Goal: Task Accomplishment & Management: Complete application form

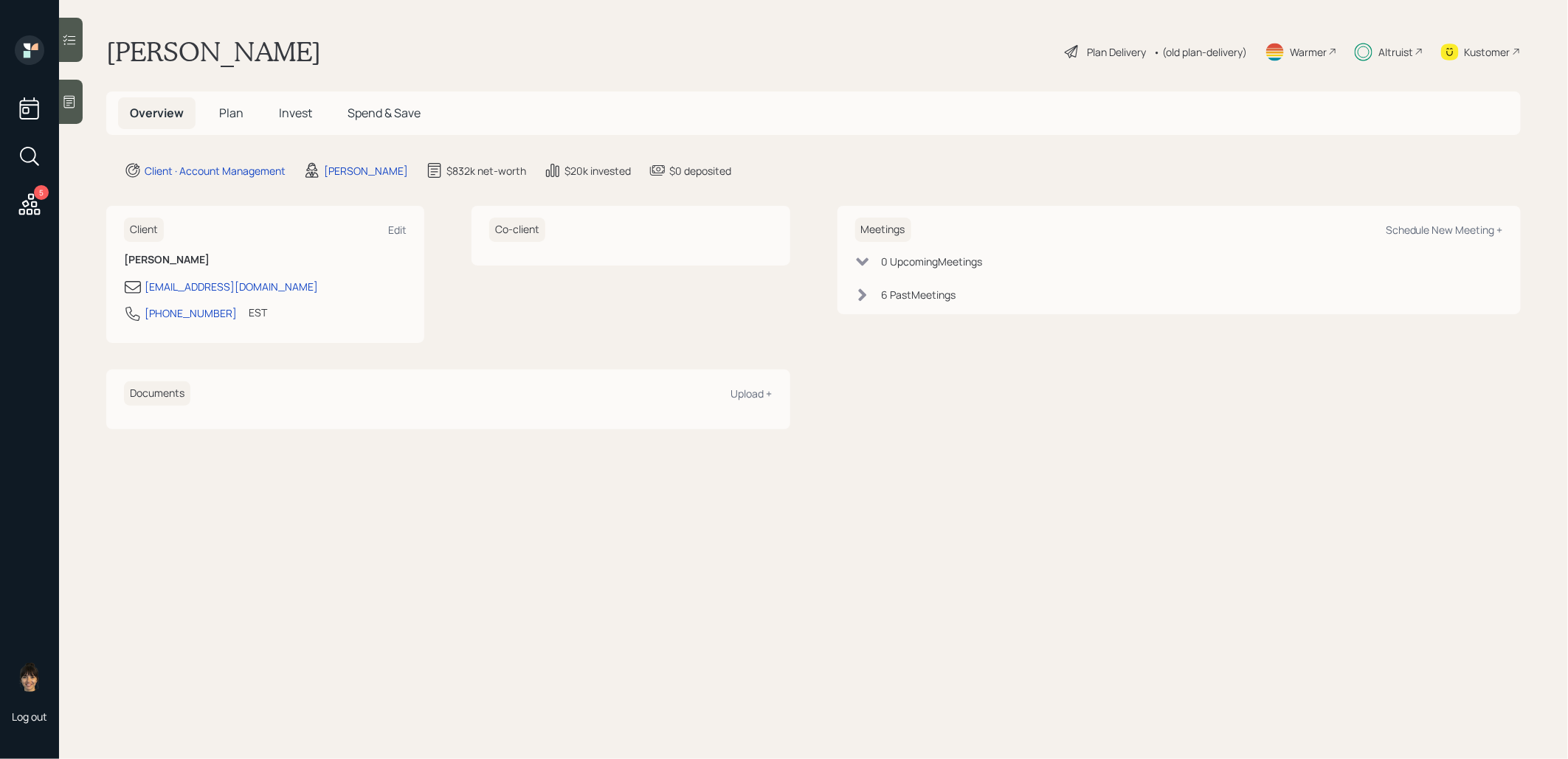
click at [229, 110] on span "Plan" at bounding box center [231, 113] width 24 height 16
click at [1460, 226] on div "Schedule New Meeting +" at bounding box center [1444, 230] width 118 height 14
select select "8b79112e-3cfb-44f9-89e7-15267fe946c1"
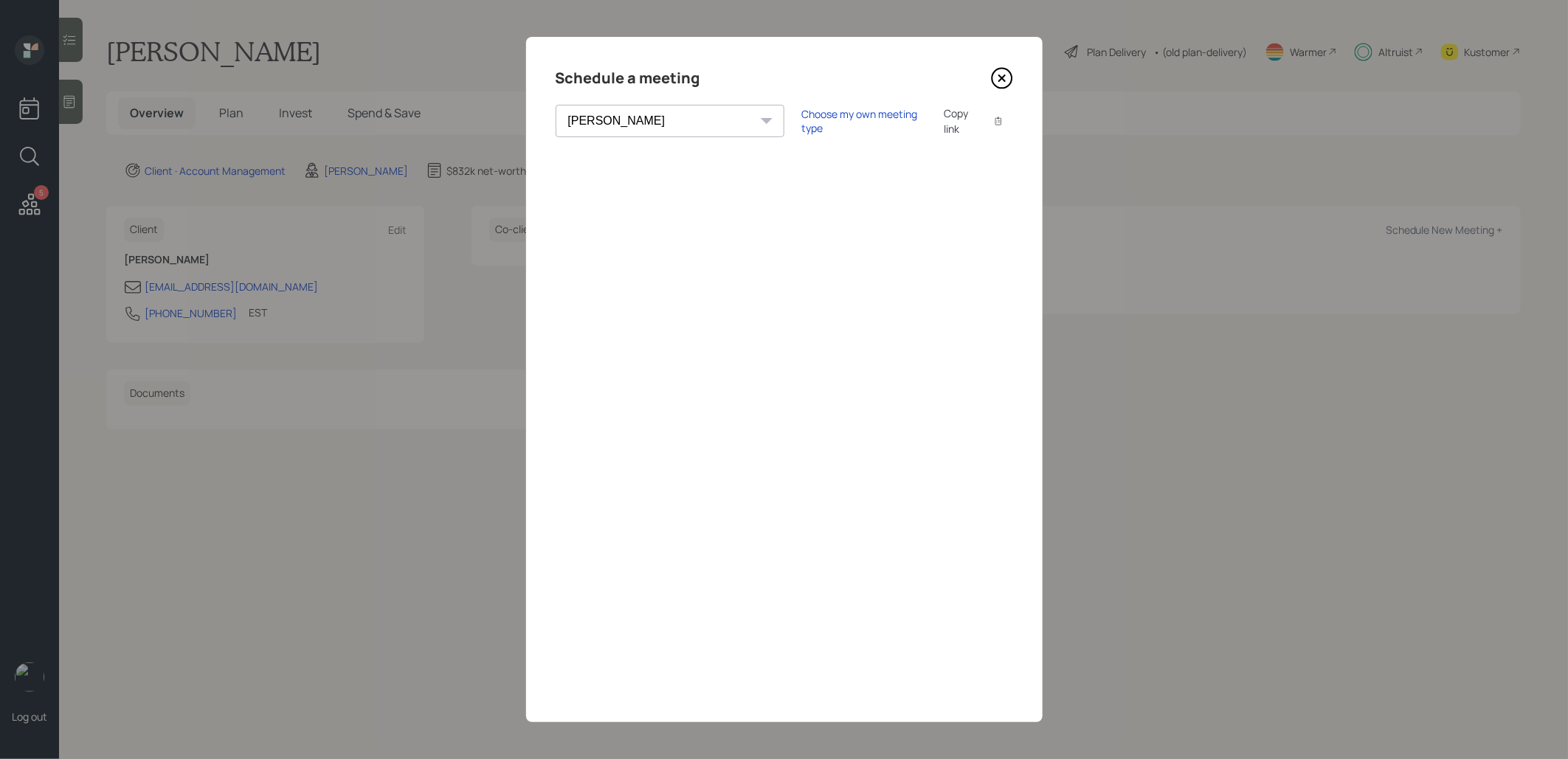
click at [943, 121] on div "Copy link" at bounding box center [960, 121] width 34 height 31
click at [1006, 78] on icon at bounding box center [1002, 78] width 22 height 22
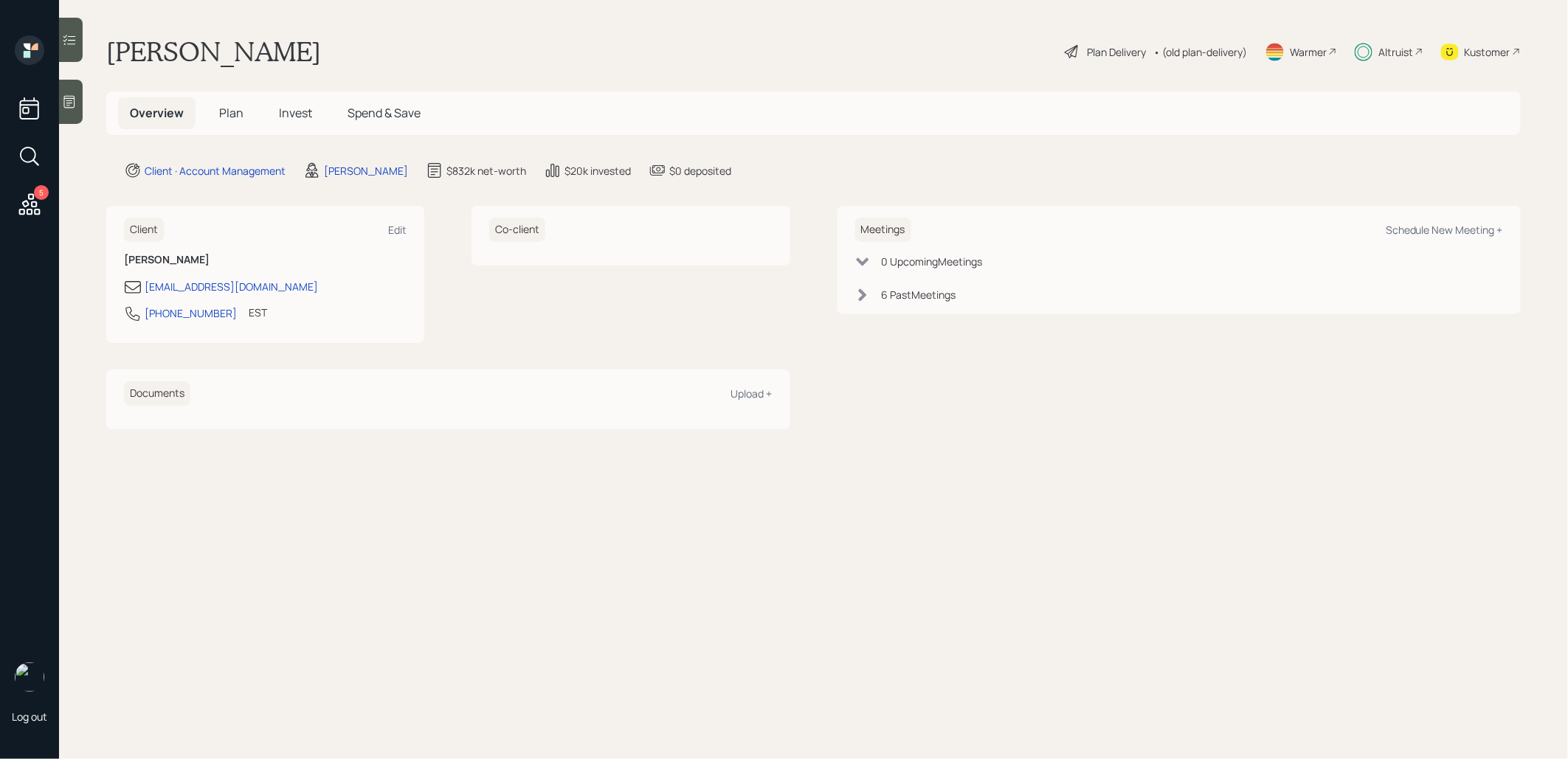
click at [306, 108] on span "Invest" at bounding box center [295, 113] width 33 height 16
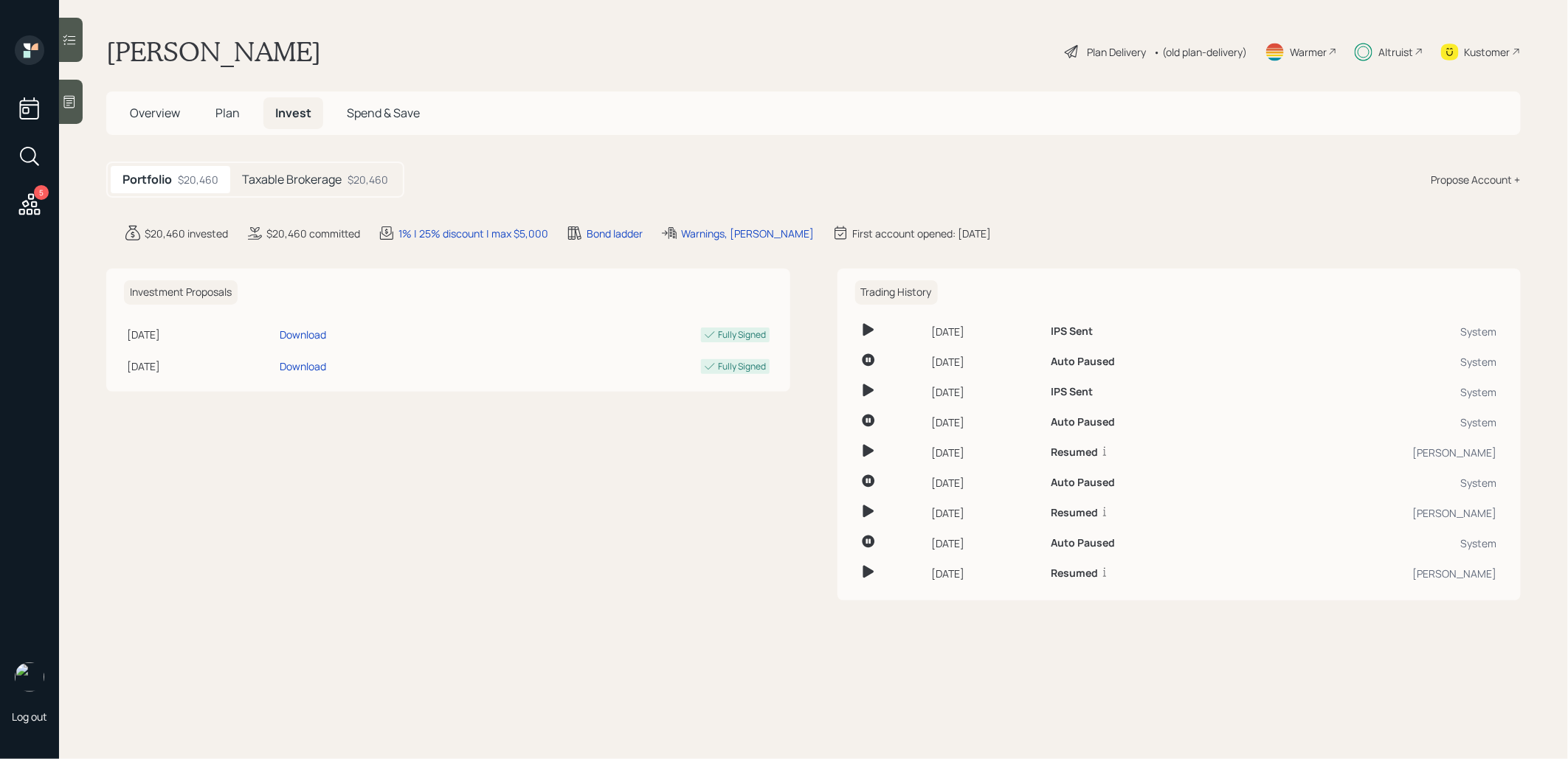
click at [300, 177] on h5 "Taxable Brokerage" at bounding box center [292, 179] width 100 height 14
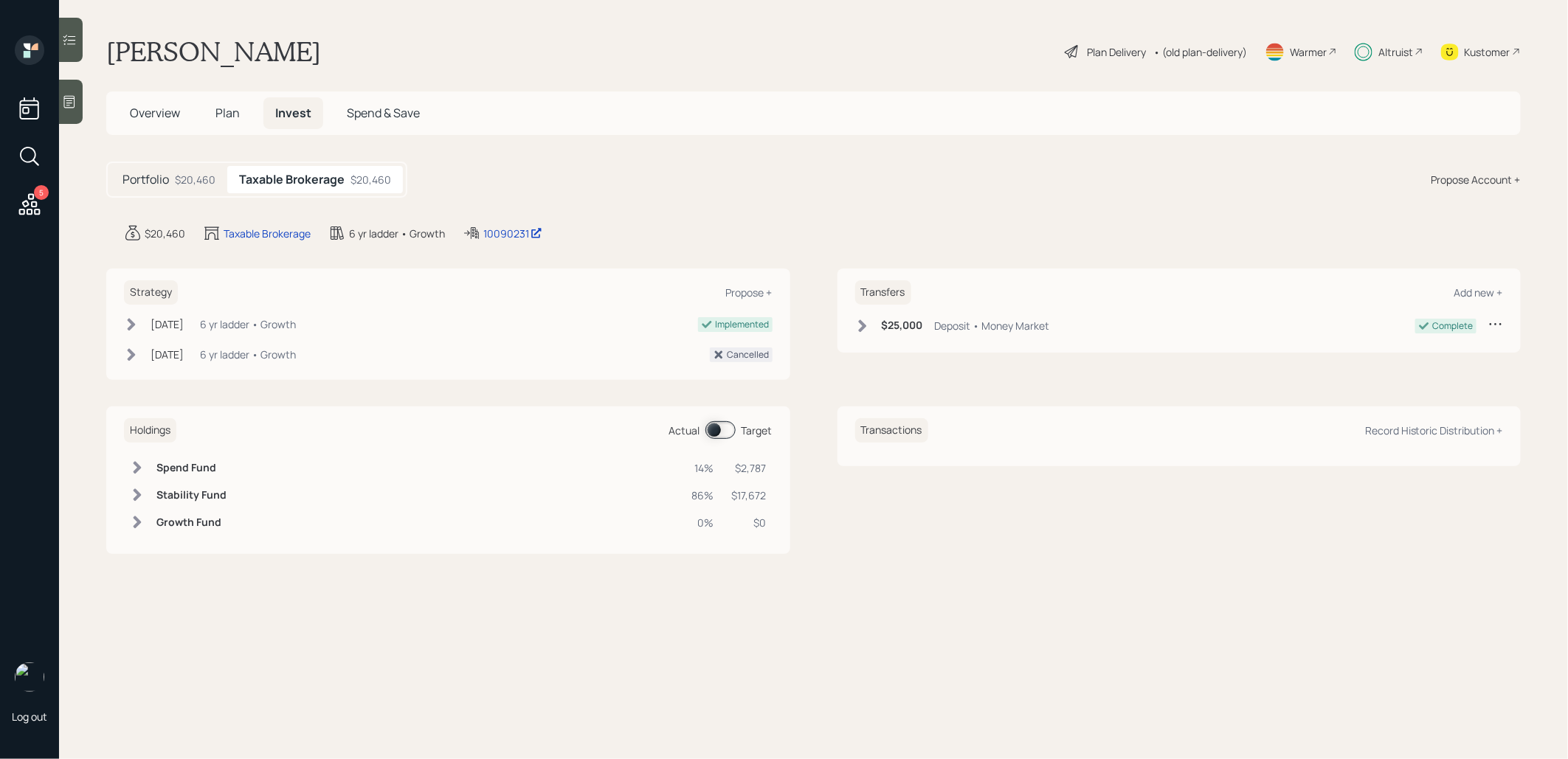
click at [719, 428] on span at bounding box center [720, 430] width 30 height 18
click at [728, 428] on span at bounding box center [720, 430] width 30 height 18
click at [225, 112] on span "Plan" at bounding box center [227, 113] width 24 height 16
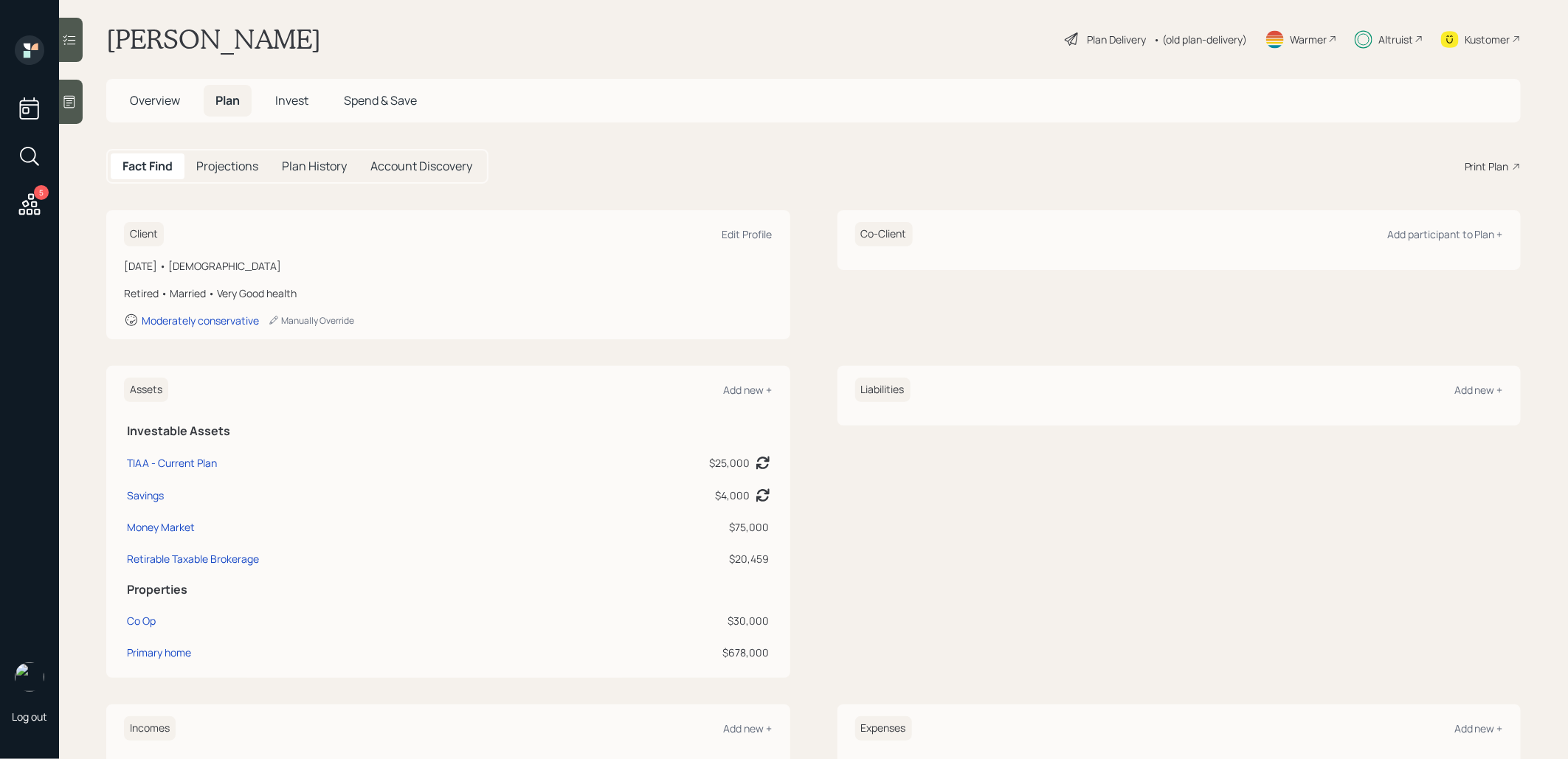
scroll to position [16, 0]
click at [166, 525] on div "Money Market" at bounding box center [160, 524] width 68 height 16
select select "taxable"
select select "conservative"
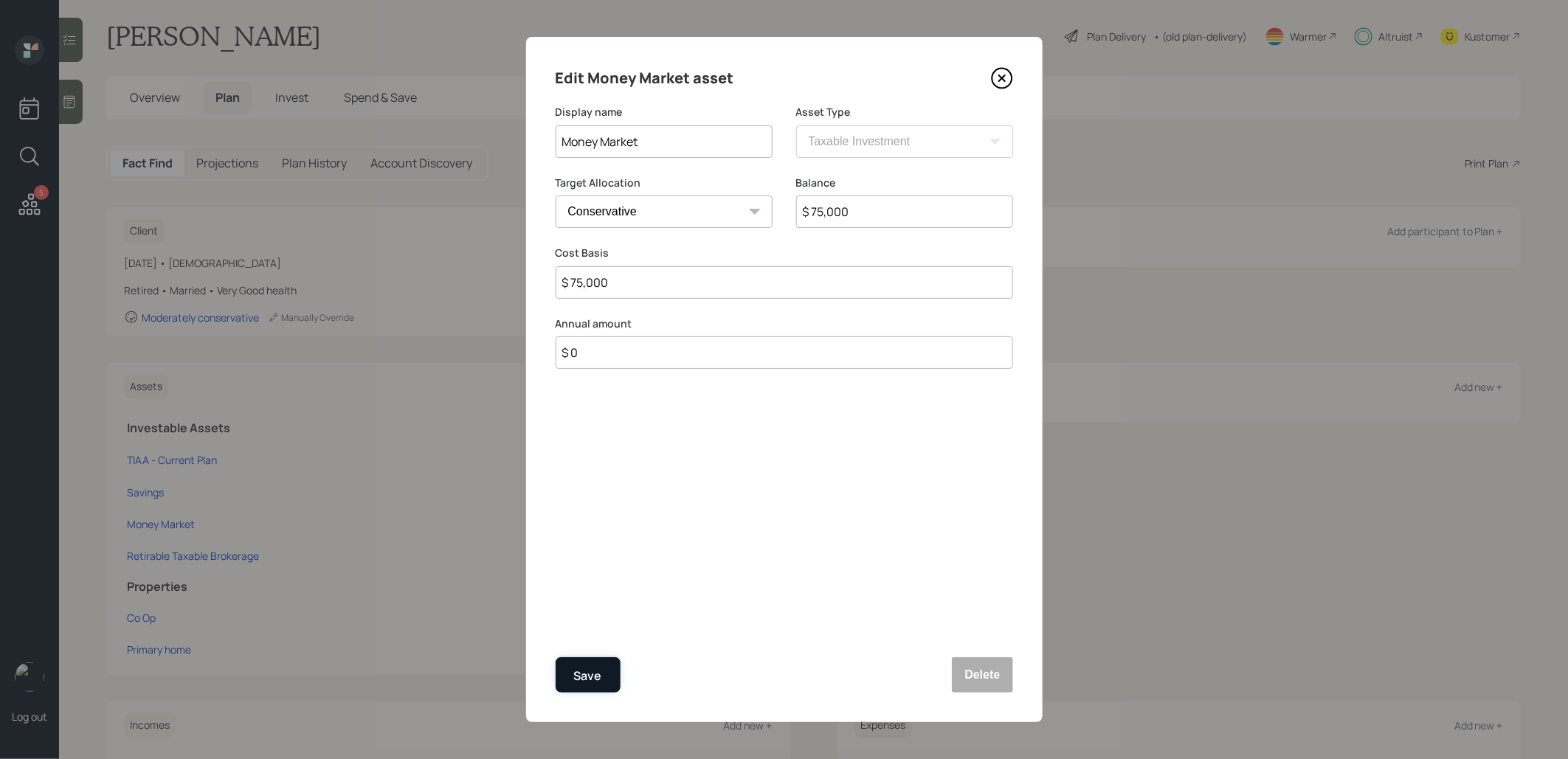
click at [588, 675] on div "Save" at bounding box center [588, 676] width 28 height 20
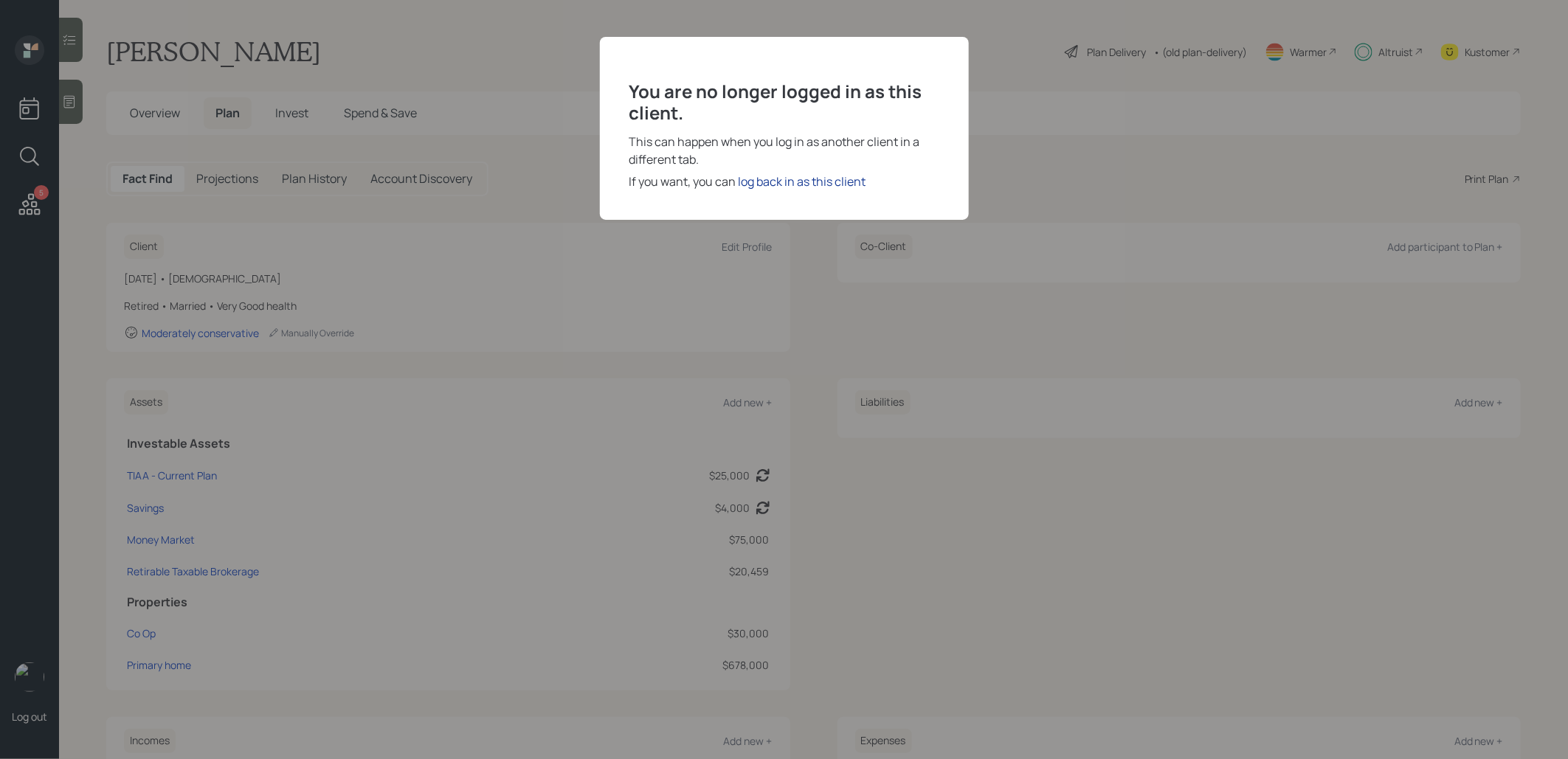
click at [811, 179] on div "log back in as this client" at bounding box center [802, 181] width 128 height 18
